Goal: Obtain resource: Download file/media

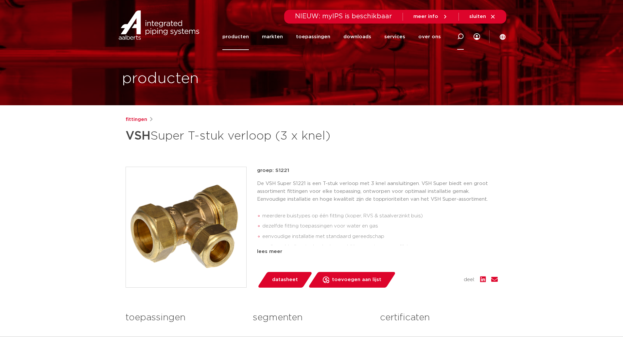
click at [462, 32] on div at bounding box center [460, 36] width 7 height 26
click at [329, 39] on input "Zoeken" at bounding box center [363, 35] width 206 height 13
type input "2378933"
click button "Zoeken" at bounding box center [0, 0] width 0 height 0
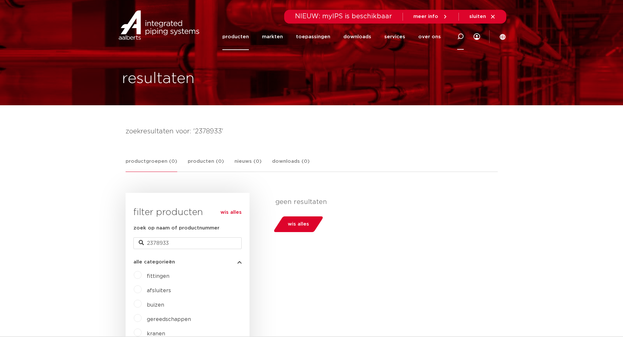
click at [459, 36] on icon at bounding box center [460, 36] width 7 height 7
drag, startPoint x: 185, startPoint y: 249, endPoint x: 126, endPoint y: 244, distance: 59.7
click at [126, 244] on div "wis alles filter producten zoek op naam of productnummer 2378933 alle categorie…" at bounding box center [188, 281] width 124 height 176
type input "S1268"
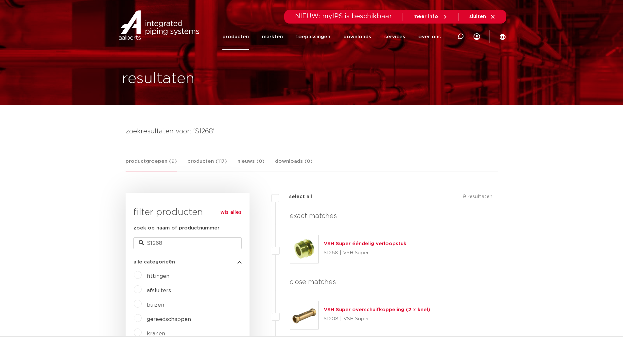
click at [357, 244] on link "VSH Super ééndelig verloopstuk" at bounding box center [365, 243] width 83 height 5
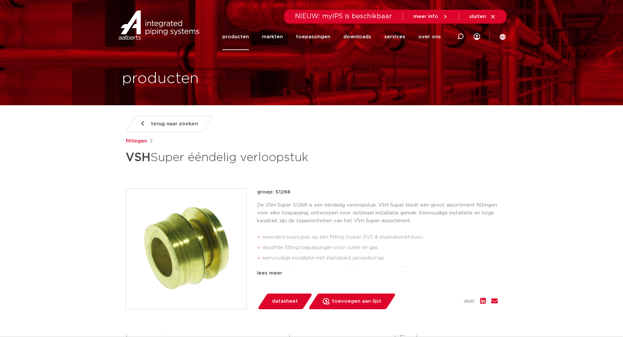
click at [291, 300] on span "datasheet" at bounding box center [285, 301] width 26 height 10
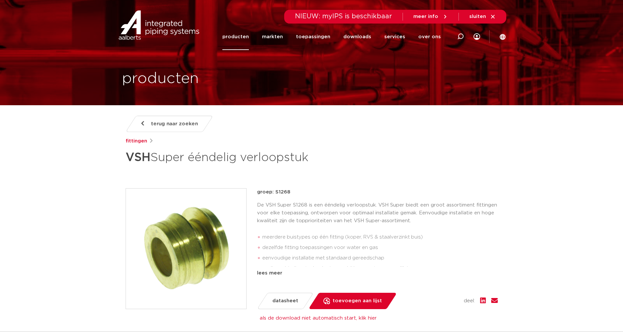
click at [603, 18] on div "NIEUW: myIPS is beschikbaar meer info sluiten" at bounding box center [311, 17] width 623 height 14
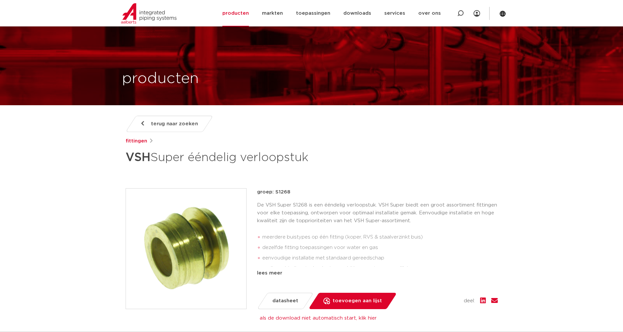
scroll to position [163, 0]
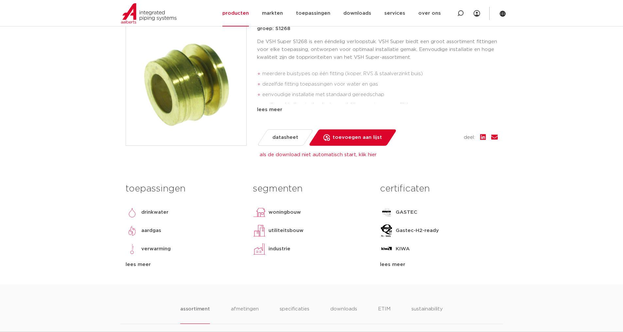
click at [362, 157] on link "als de download niet automatisch start, klik hier" at bounding box center [318, 154] width 117 height 5
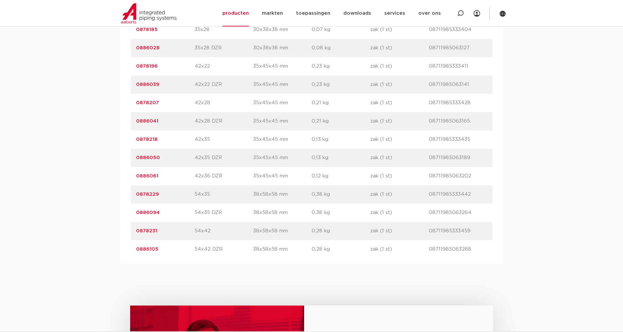
scroll to position [976, 0]
drag, startPoint x: 133, startPoint y: 160, endPoint x: 498, endPoint y: 153, distance: 365.2
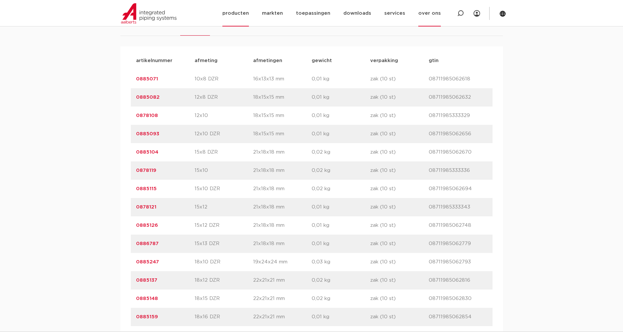
scroll to position [446, 0]
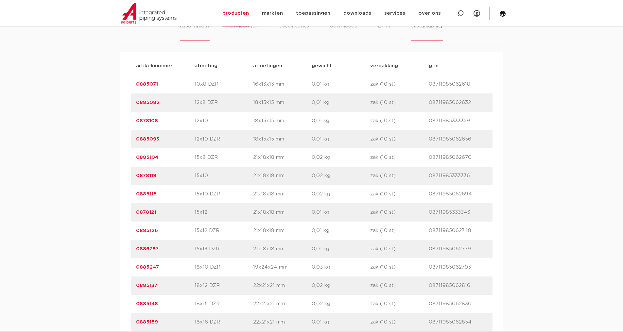
drag, startPoint x: 486, startPoint y: 160, endPoint x: 428, endPoint y: 39, distance: 134.5
copy div "ability artikelnummer afmeting afmetingen gewicht verpakking gtin artikelnummer…"
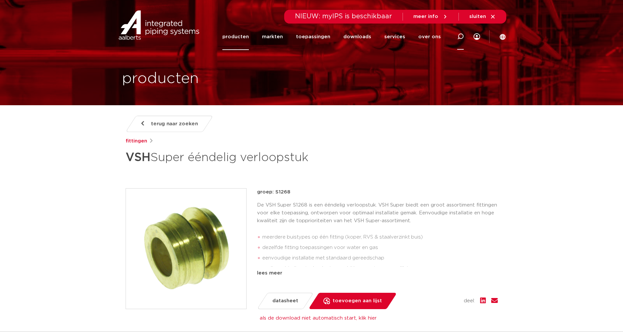
click at [457, 37] on div at bounding box center [460, 36] width 26 height 27
click at [338, 38] on input "Zoeken" at bounding box center [363, 35] width 206 height 13
type input "s1270"
click button "Zoeken" at bounding box center [0, 0] width 0 height 0
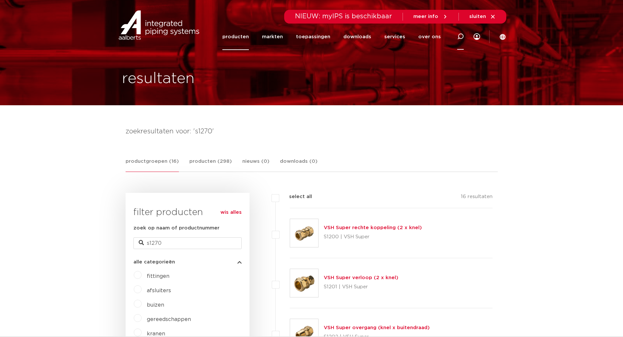
click at [462, 34] on icon at bounding box center [460, 37] width 8 height 8
drag, startPoint x: 337, startPoint y: 40, endPoint x: 337, endPoint y: 34, distance: 5.2
click at [337, 36] on input "Zoeken" at bounding box center [363, 35] width 206 height 13
type input "6923734"
click button "Zoeken" at bounding box center [0, 0] width 0 height 0
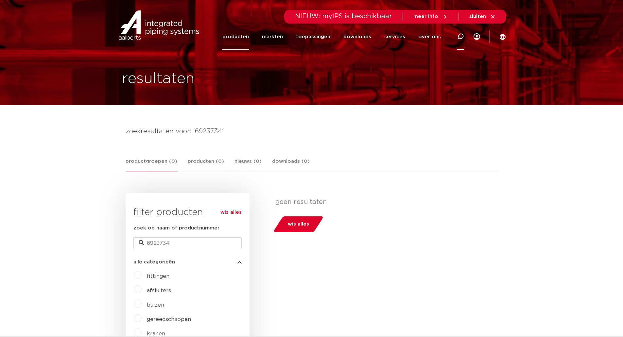
click at [458, 37] on icon at bounding box center [460, 36] width 7 height 7
type input "MUURPLAAT"
click button "Zoeken" at bounding box center [0, 0] width 0 height 0
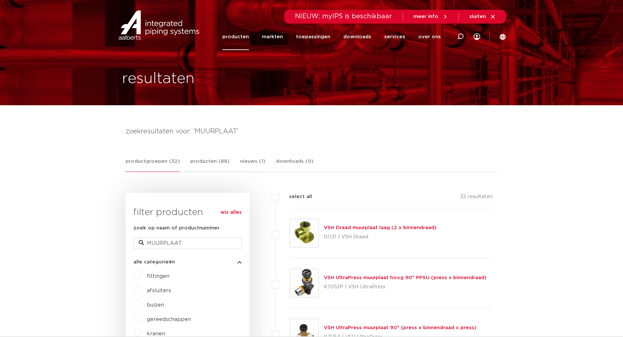
scroll to position [163, 0]
